Goal: Complete application form: Complete application form

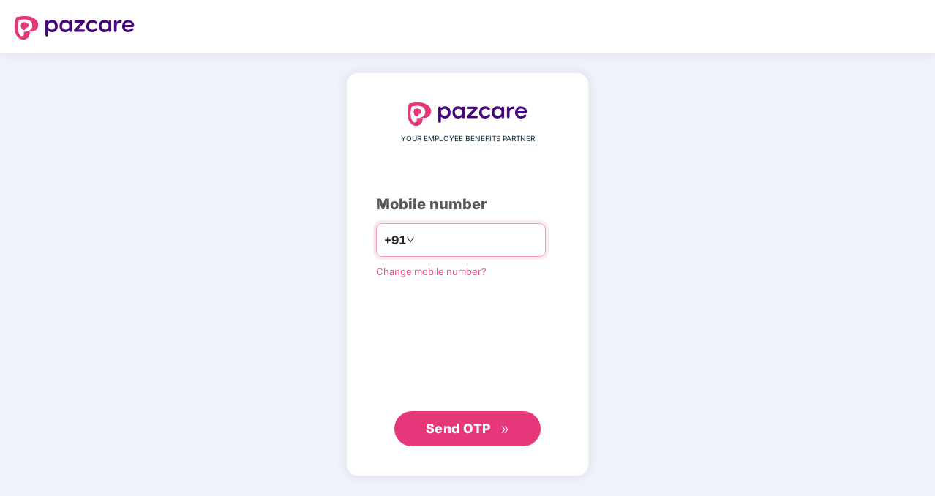
type input "**********"
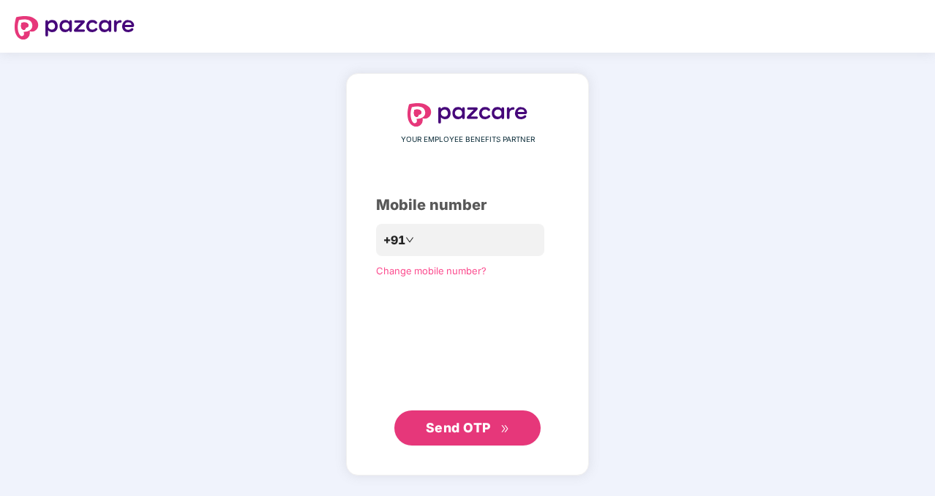
click at [457, 428] on span "Send OTP" at bounding box center [458, 427] width 65 height 15
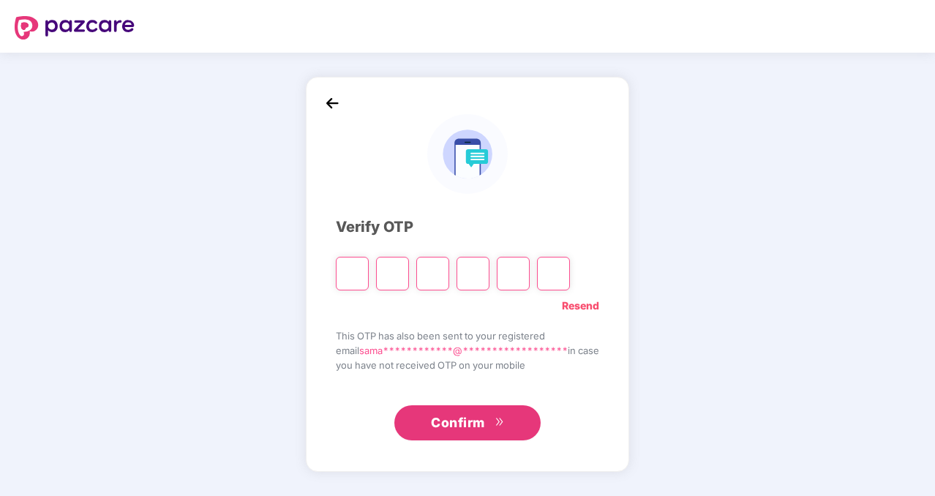
type input "*"
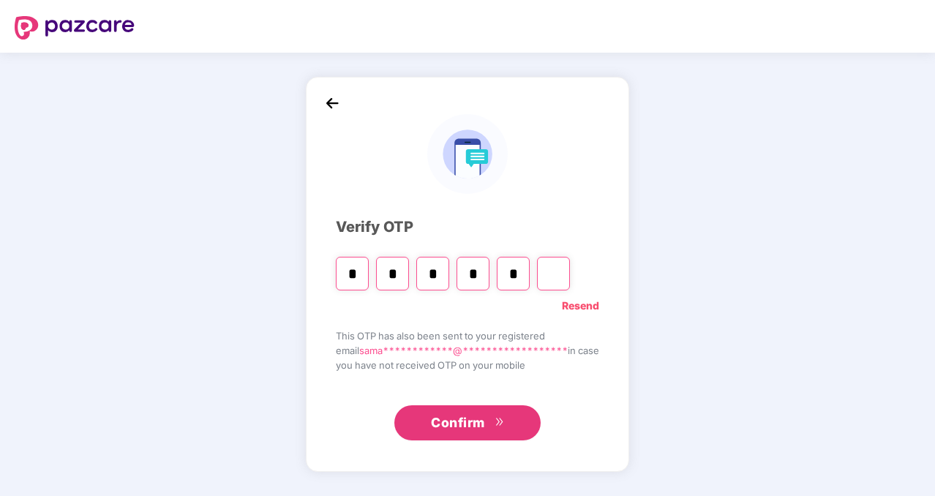
type input "*"
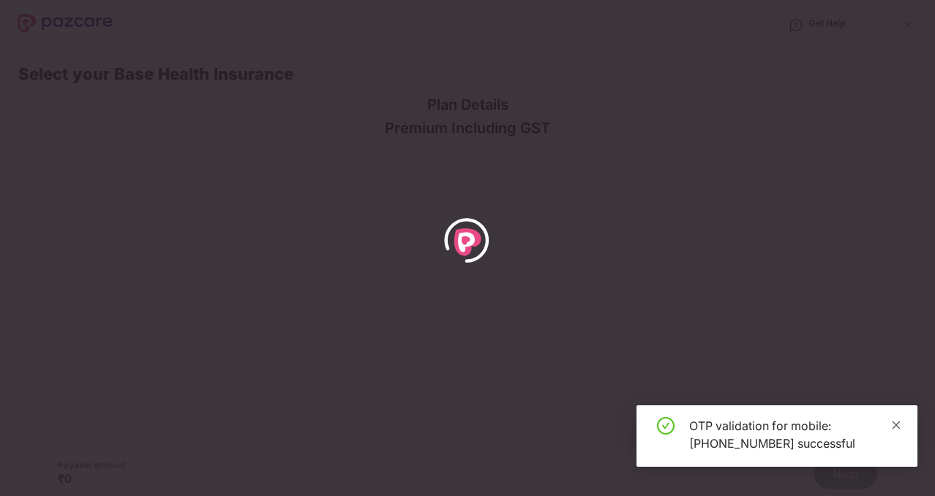
click at [897, 428] on icon "close" at bounding box center [896, 425] width 10 height 10
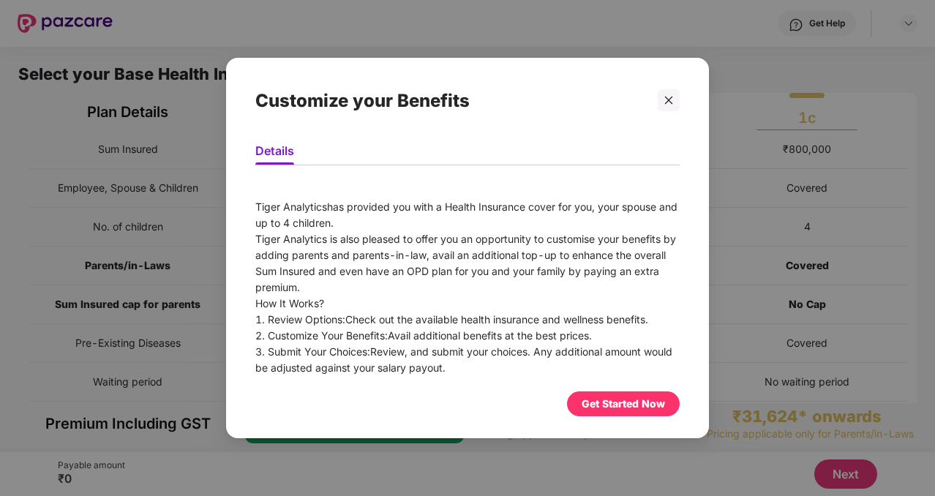
click at [638, 410] on div "Get Started Now" at bounding box center [623, 404] width 83 height 16
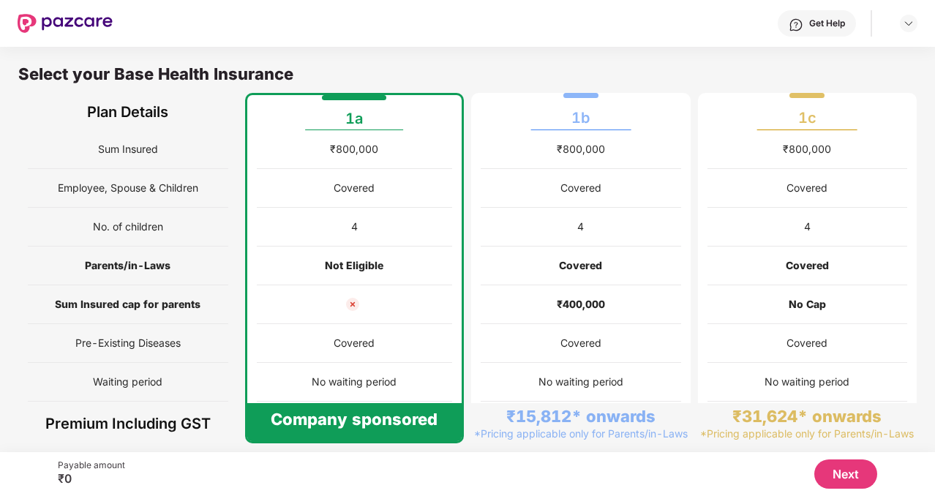
click at [852, 468] on button "Next" at bounding box center [846, 474] width 63 height 29
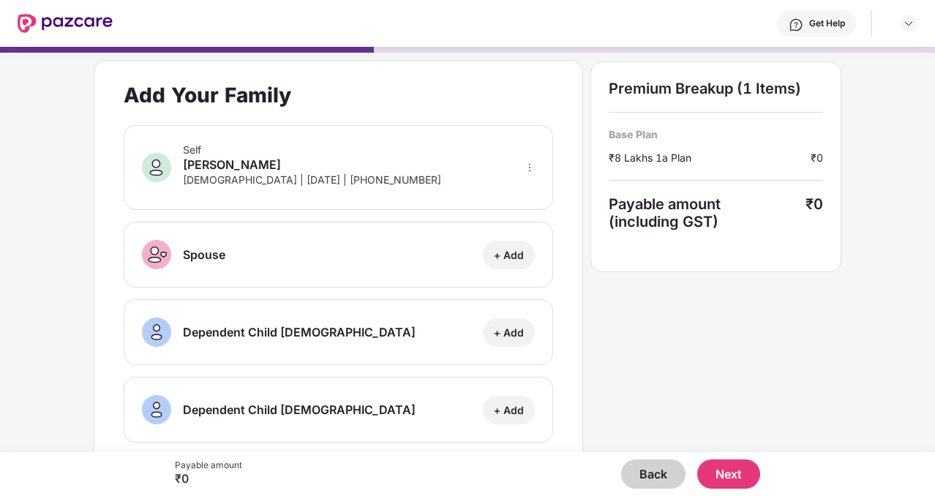
click at [727, 469] on button "Next" at bounding box center [728, 474] width 63 height 29
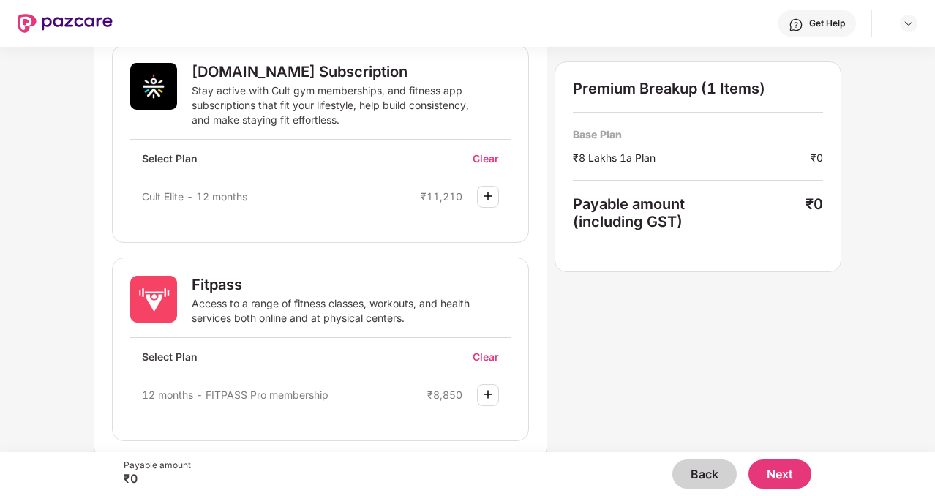
scroll to position [858, 0]
click at [789, 471] on button "Next" at bounding box center [780, 474] width 63 height 29
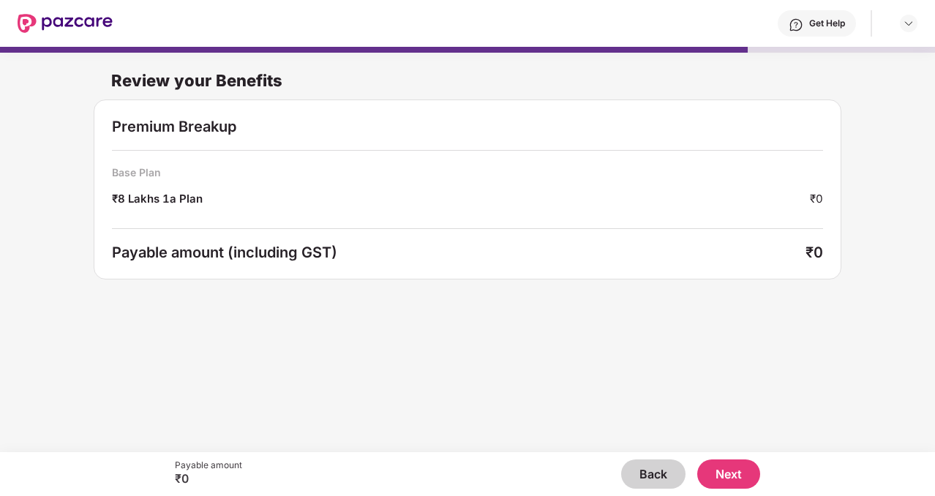
click at [717, 479] on button "Next" at bounding box center [728, 474] width 63 height 29
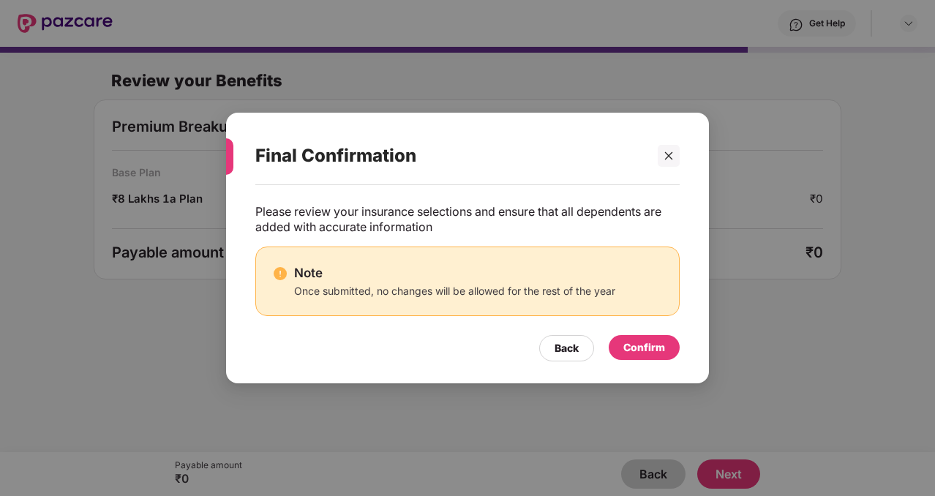
click at [646, 340] on div "Confirm" at bounding box center [645, 348] width 42 height 16
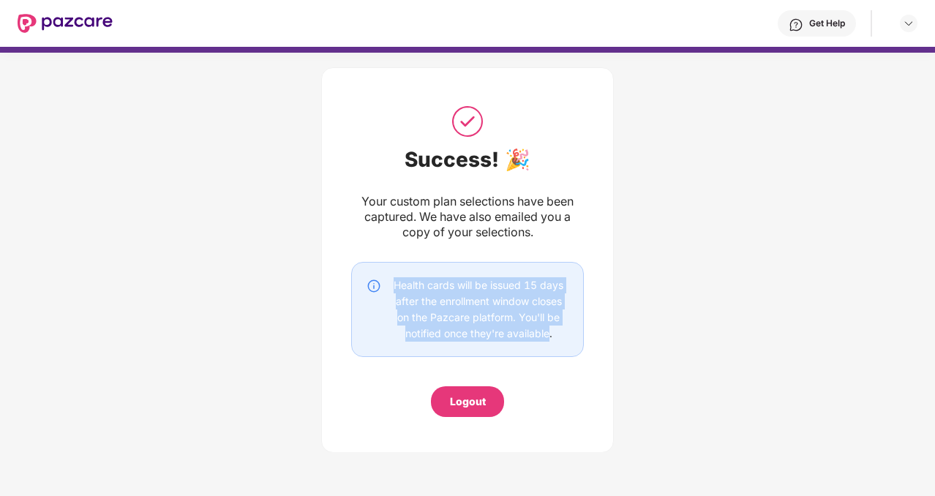
drag, startPoint x: 393, startPoint y: 286, endPoint x: 546, endPoint y: 329, distance: 158.7
click at [546, 329] on div "Health cards will be issued 15 days after the enrollment window closes on the P…" at bounding box center [479, 309] width 180 height 64
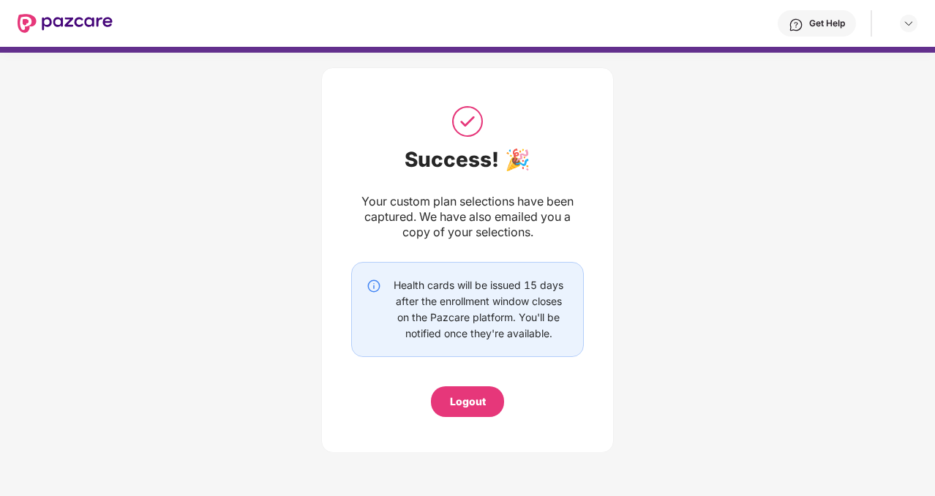
click at [468, 400] on div "Logout" at bounding box center [468, 402] width 36 height 16
